Goal: Task Accomplishment & Management: Manage account settings

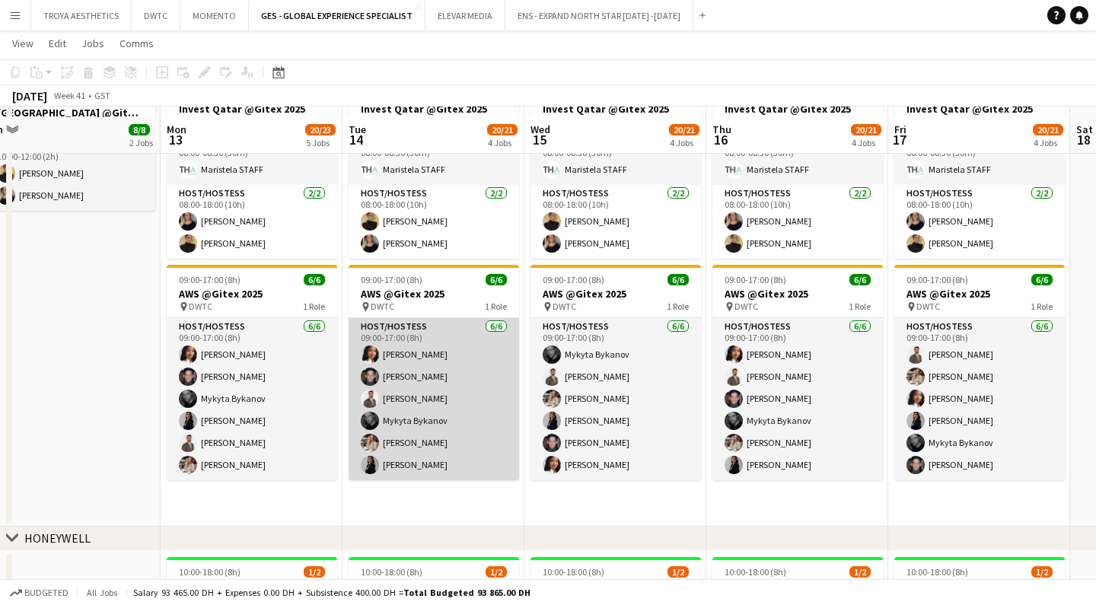
scroll to position [643, 0]
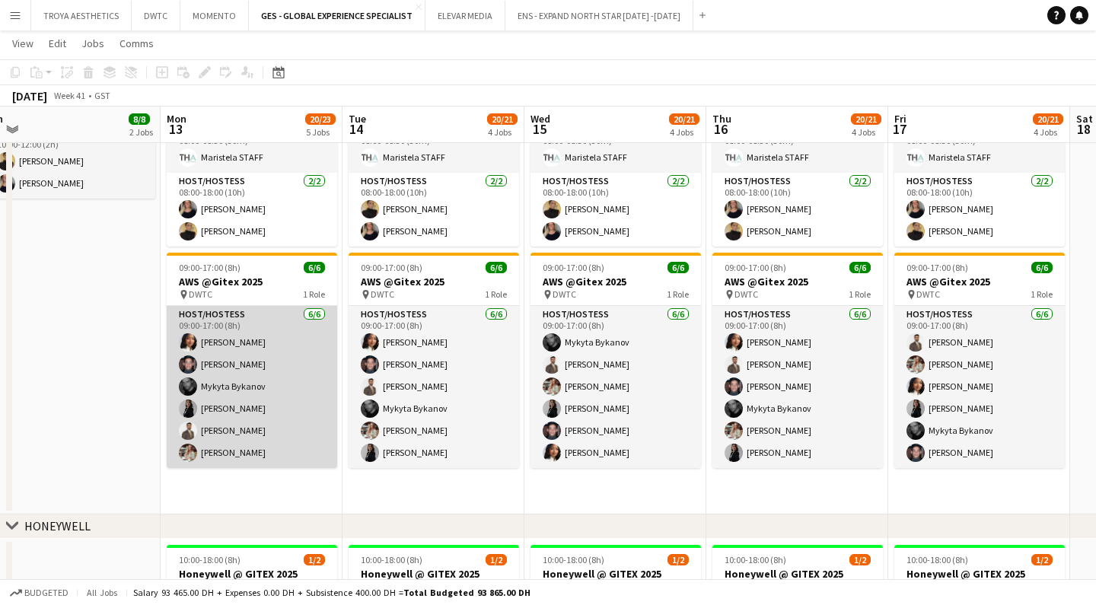
click at [231, 343] on app-card-role "Host/Hostess 6/6 09:00-17:00 (8h) Mai Mohamed Jarryn Van Dyk Mykyta Bykanov Iul…" at bounding box center [252, 387] width 170 height 162
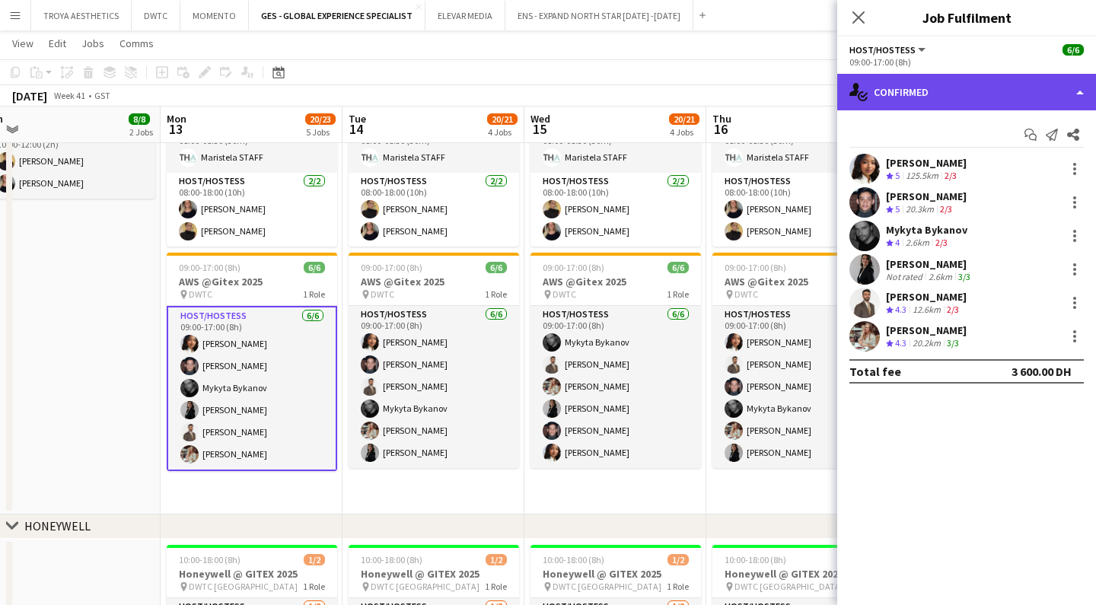
click at [916, 100] on div "single-neutral-actions-check-2 Confirmed" at bounding box center [966, 92] width 259 height 37
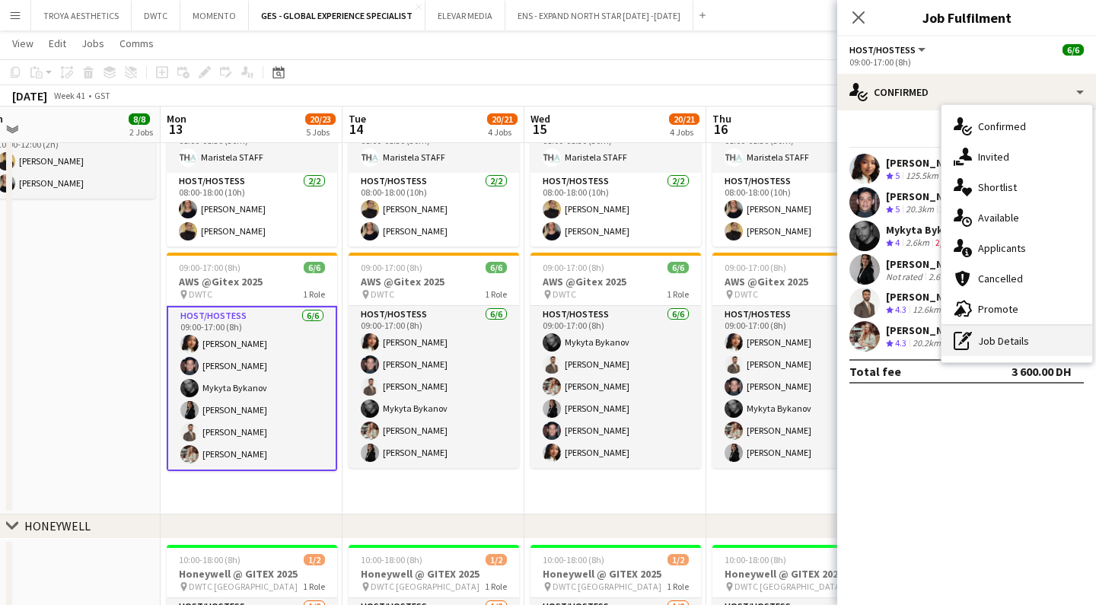
click at [1007, 334] on div "pen-write Job Details" at bounding box center [1016, 341] width 151 height 30
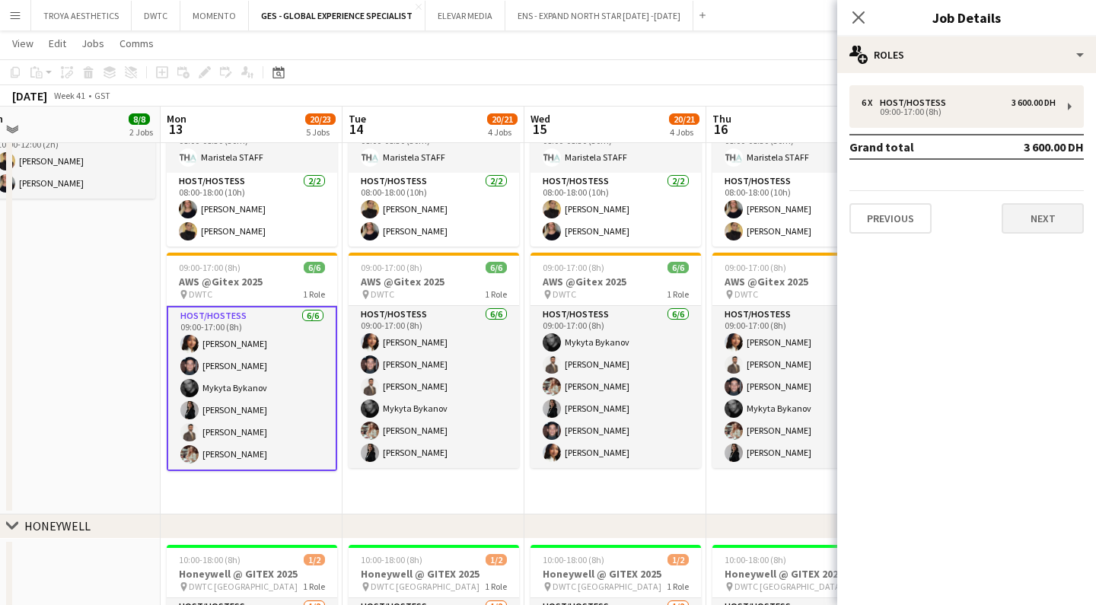
click at [1016, 212] on button "Next" at bounding box center [1042, 218] width 82 height 30
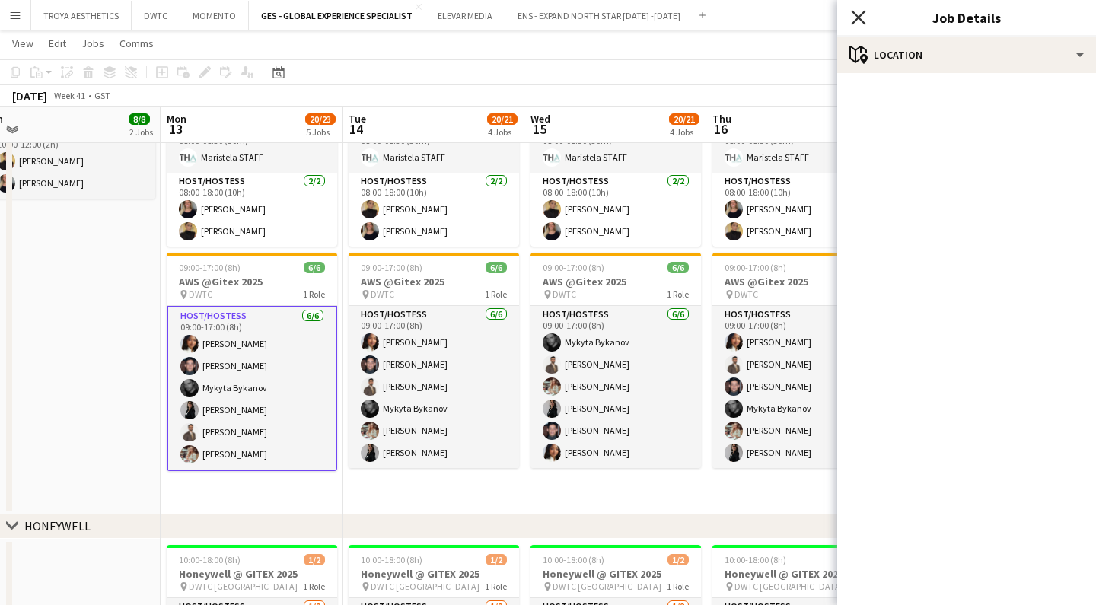
click at [861, 18] on icon "Close pop-in" at bounding box center [858, 17] width 14 height 14
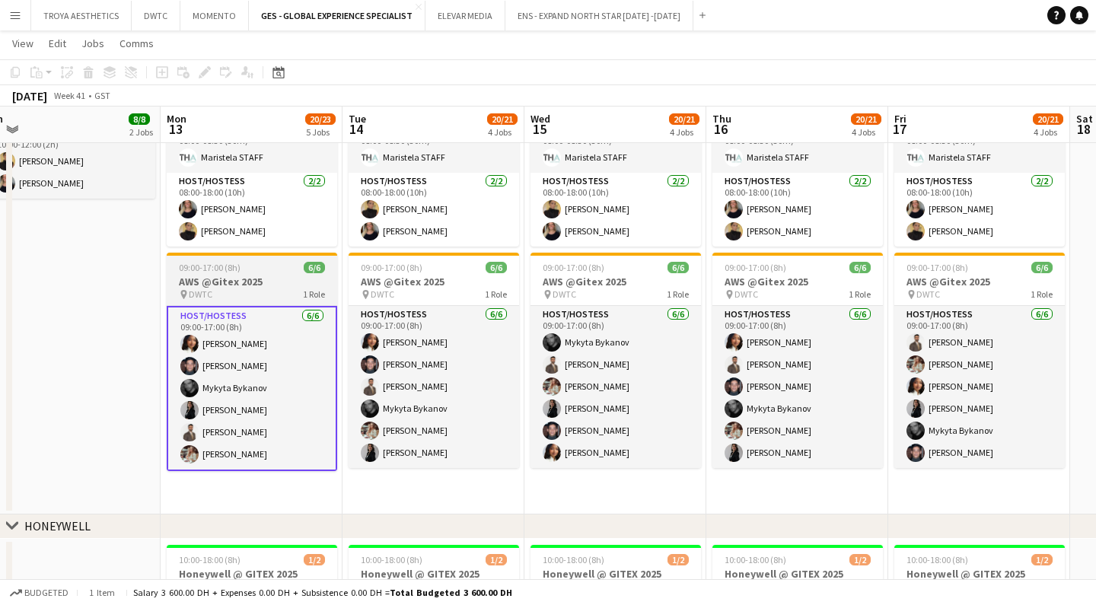
click at [230, 288] on h3 "AWS @Gitex 2025" at bounding box center [252, 282] width 170 height 14
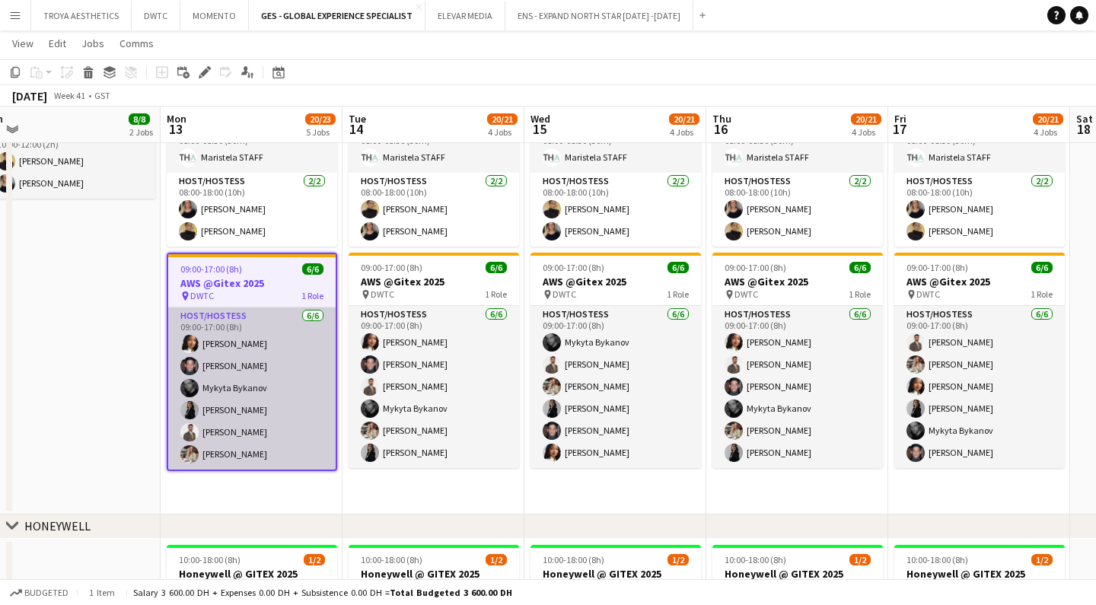
click at [280, 391] on app-card-role "Host/Hostess 6/6 09:00-17:00 (8h) Mai Mohamed Jarryn Van Dyk Mykyta Bykanov Iul…" at bounding box center [251, 388] width 167 height 162
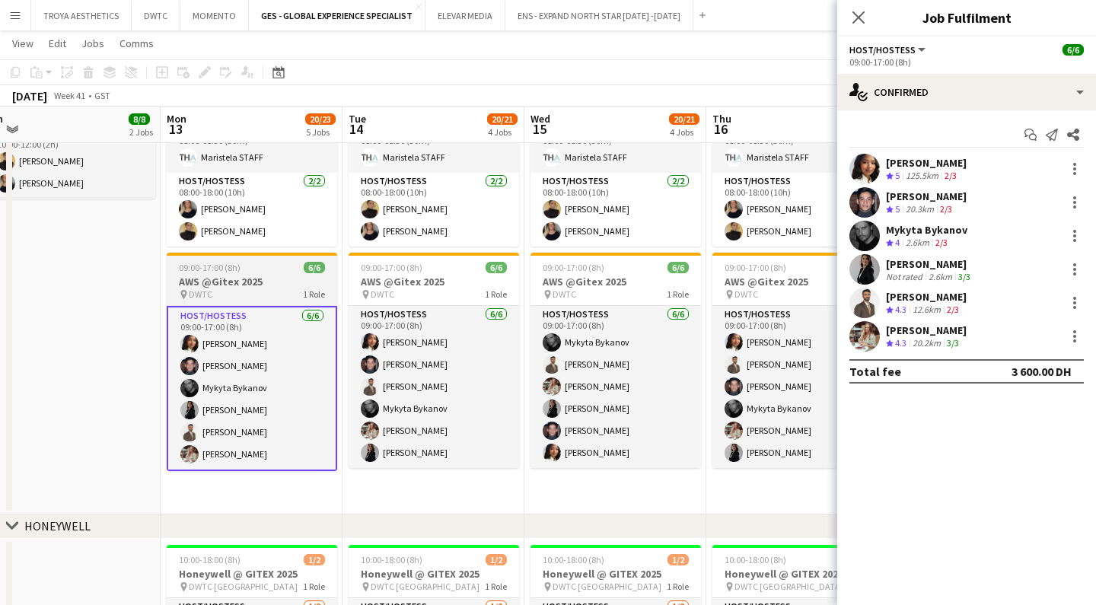
click at [246, 289] on div "pin DWTC 1 Role" at bounding box center [252, 294] width 170 height 12
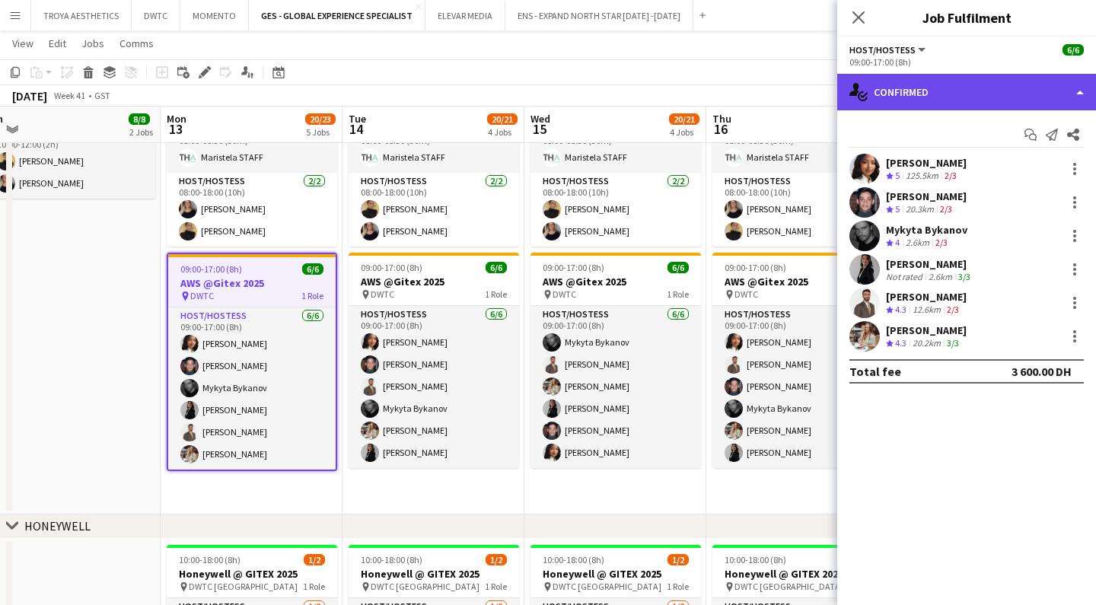
click at [988, 100] on div "single-neutral-actions-check-2 Confirmed" at bounding box center [966, 92] width 259 height 37
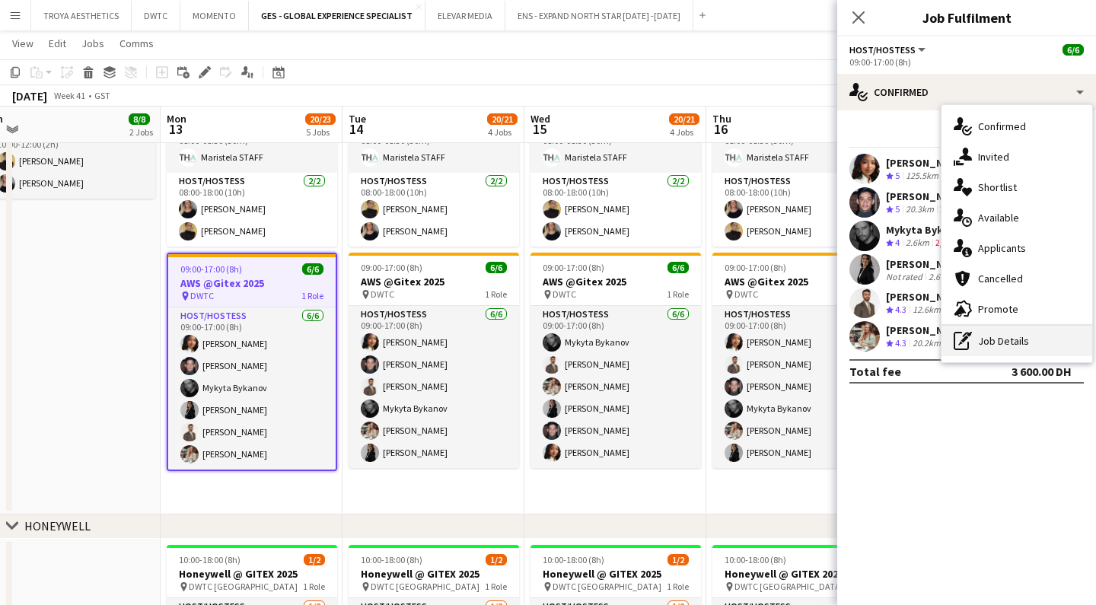
click at [1019, 339] on div "pen-write Job Details" at bounding box center [1016, 341] width 151 height 30
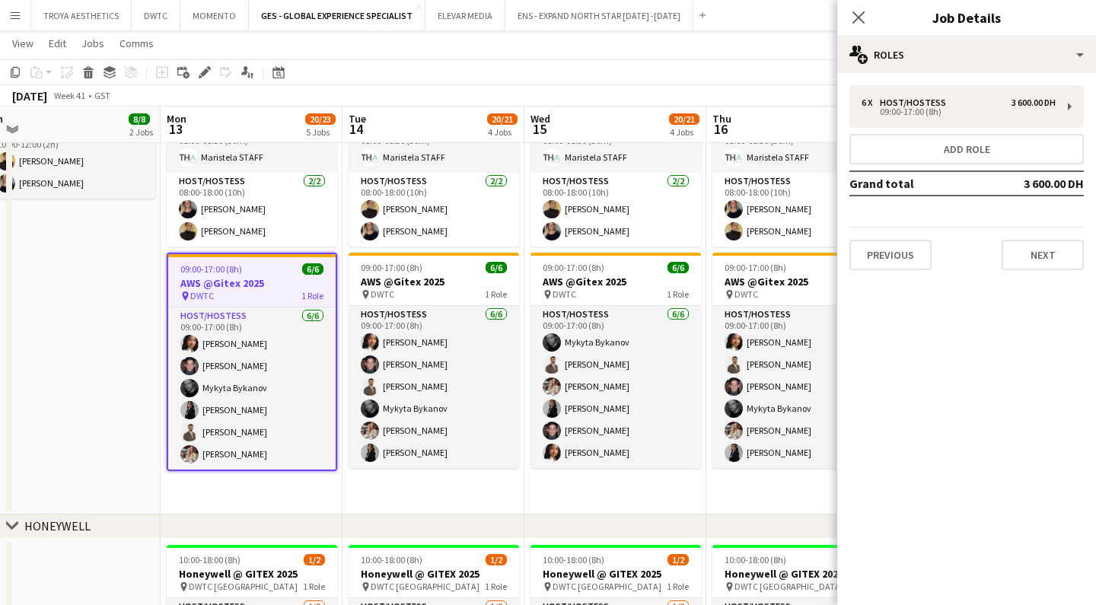
click at [1035, 271] on div "6 x Host/Hostess 3 600.00 DH 09:00-17:00 (8h) Add role Grand total 3 600.00 DH …" at bounding box center [966, 177] width 259 height 209
click at [1033, 260] on button "Next" at bounding box center [1042, 255] width 82 height 30
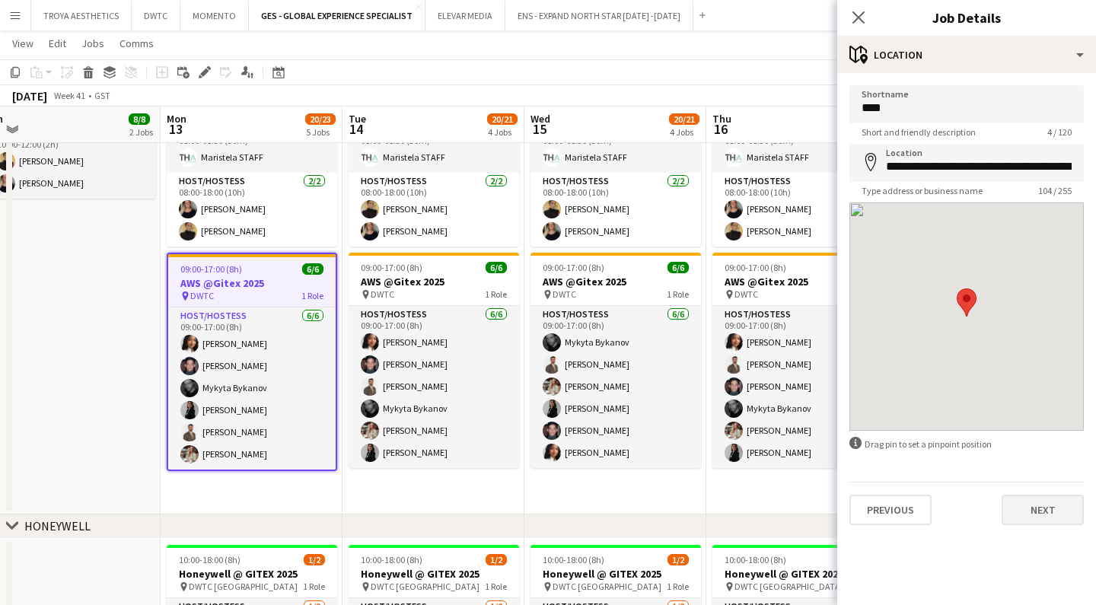
click at [1068, 513] on button "Next" at bounding box center [1042, 510] width 82 height 30
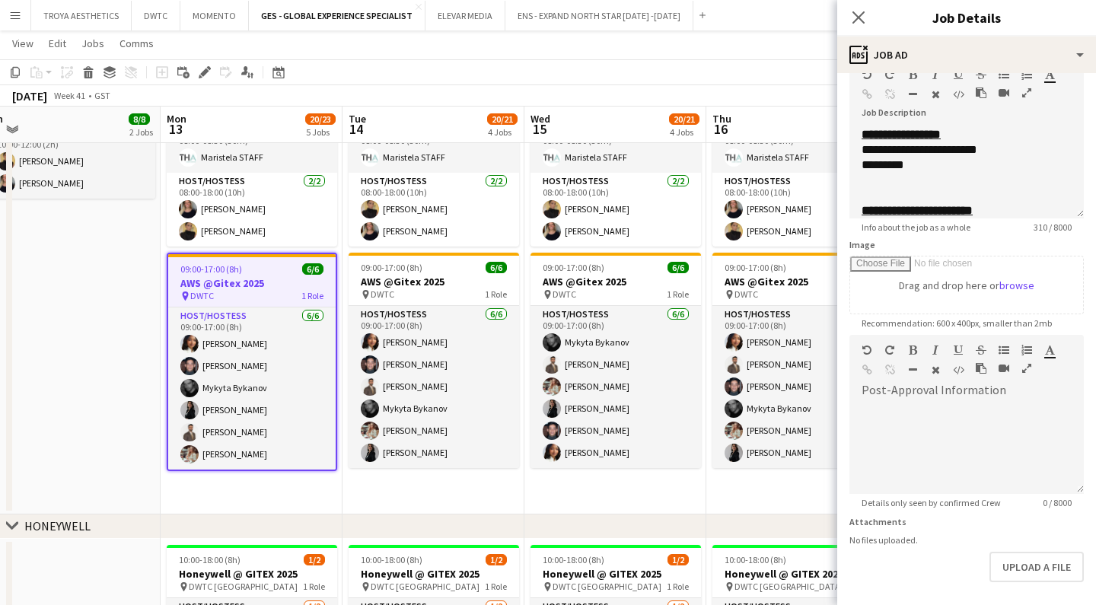
scroll to position [86, 0]
click at [860, 20] on icon at bounding box center [858, 17] width 14 height 14
